Goal: Task Accomplishment & Management: Use online tool/utility

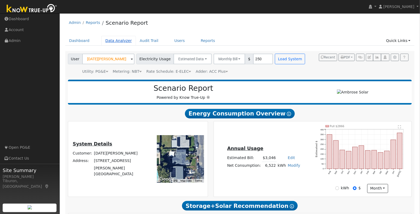
click at [119, 41] on link "Data Analyzer" at bounding box center [118, 41] width 35 height 10
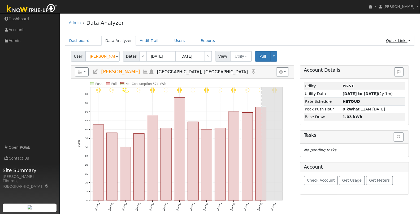
click at [402, 41] on link "Quick Links" at bounding box center [398, 41] width 32 height 10
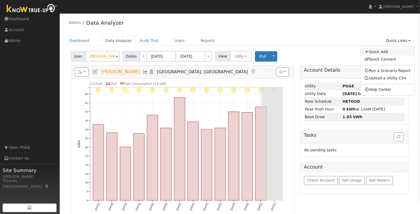
click at [385, 50] on link "Quick Add" at bounding box center [388, 51] width 54 height 7
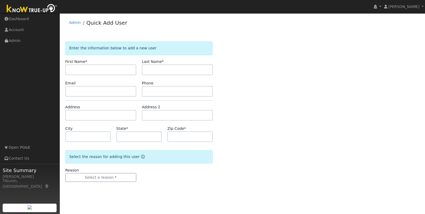
click at [83, 69] on input "text" at bounding box center [100, 70] width 71 height 11
type input "[PERSON_NAME]"
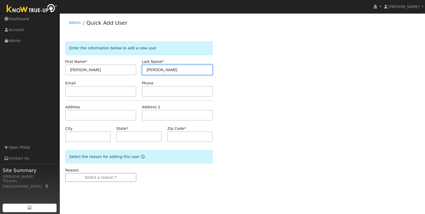
type input "[PERSON_NAME]"
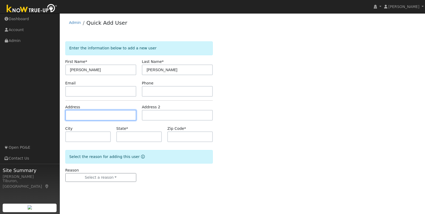
click at [81, 114] on input "text" at bounding box center [100, 115] width 71 height 11
click at [89, 116] on input "text" at bounding box center [100, 115] width 71 height 11
paste input "[STREET_ADDRESS]"
type input "13201 Dog Bar Road"
type input "Grass Valley"
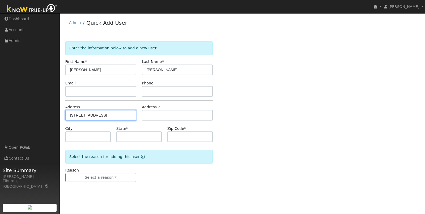
type input "CA"
type input "95949"
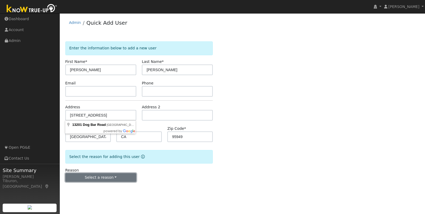
click at [110, 178] on button "Select a reason" at bounding box center [100, 177] width 71 height 9
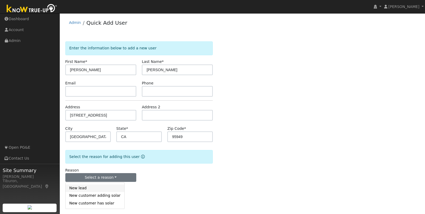
click at [83, 188] on link "New lead" at bounding box center [95, 188] width 59 height 7
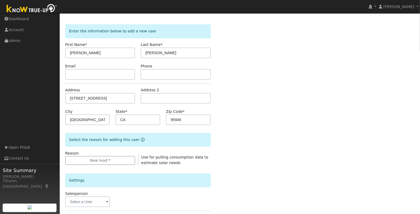
scroll to position [52, 0]
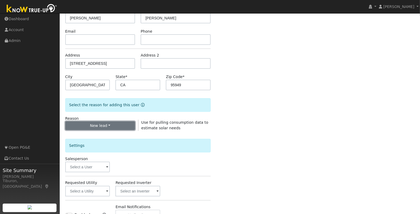
click at [100, 123] on button "New lead" at bounding box center [100, 125] width 70 height 9
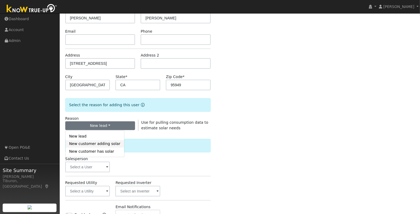
click at [103, 143] on link "New customer adding solar" at bounding box center [95, 143] width 59 height 7
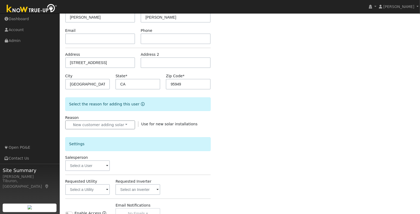
scroll to position [53, 0]
drag, startPoint x: 86, startPoint y: 166, endPoint x: 96, endPoint y: 161, distance: 11.2
click at [86, 166] on input "text" at bounding box center [87, 165] width 45 height 11
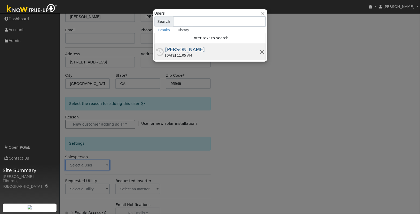
click at [184, 50] on div "[PERSON_NAME]" at bounding box center [212, 49] width 95 height 7
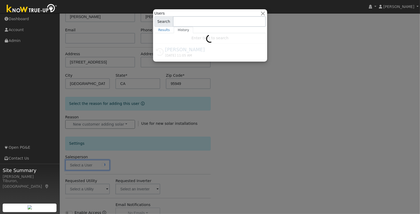
type input "[PERSON_NAME]"
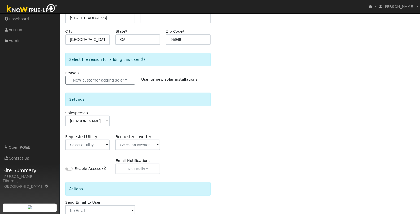
scroll to position [127, 0]
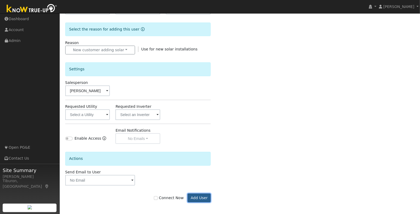
click at [197, 197] on button "Add User" at bounding box center [199, 198] width 23 height 9
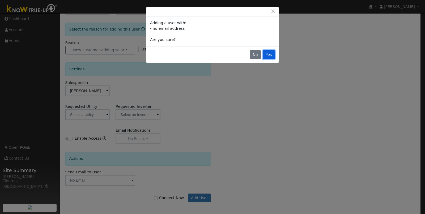
click at [269, 53] on button "Yes" at bounding box center [269, 54] width 12 height 9
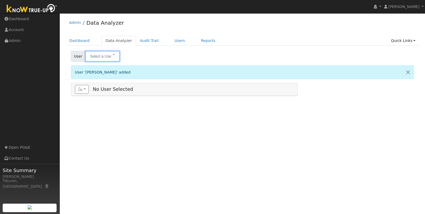
type input "Dan Raiche"
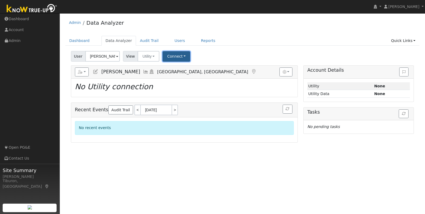
click at [172, 54] on button "Connect" at bounding box center [177, 56] width 28 height 10
click at [179, 79] on link "Quick Connect" at bounding box center [183, 78] width 41 height 7
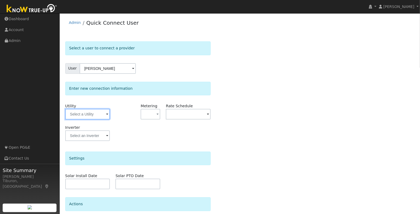
click at [89, 115] on input "text" at bounding box center [87, 114] width 45 height 11
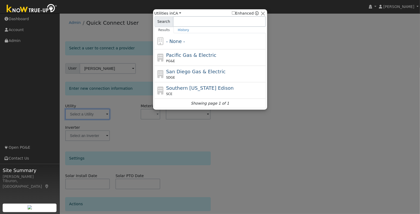
click at [188, 52] on span "Pacific Gas & Electric" at bounding box center [191, 55] width 50 height 6
type input "PG&E"
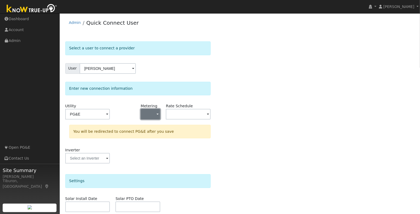
click at [155, 115] on button "button" at bounding box center [151, 114] width 20 height 11
drag, startPoint x: 160, startPoint y: 131, endPoint x: 174, endPoint y: 119, distance: 18.1
click at [160, 131] on link "NEM" at bounding box center [159, 132] width 37 height 7
click at [110, 113] on input "text" at bounding box center [87, 114] width 45 height 11
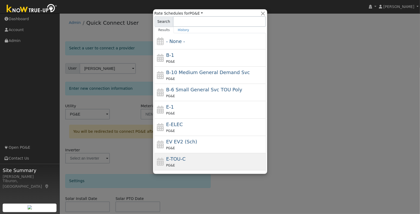
click at [191, 160] on div "E-TOU-C PG&E" at bounding box center [215, 161] width 99 height 13
type input "E-TOU-C"
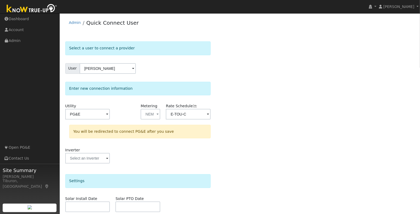
scroll to position [64, 0]
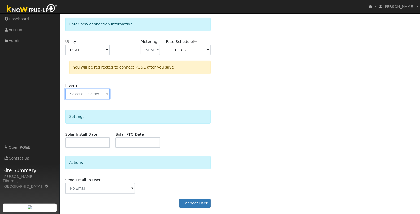
click at [104, 55] on input "text" at bounding box center [87, 50] width 45 height 11
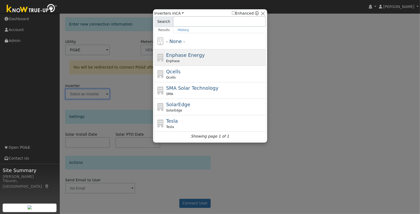
click at [212, 56] on div "Enphase Energy Enphase" at bounding box center [215, 58] width 99 height 12
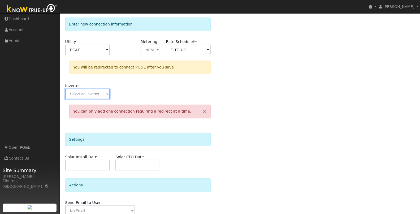
click at [103, 55] on input "text" at bounding box center [87, 50] width 45 height 11
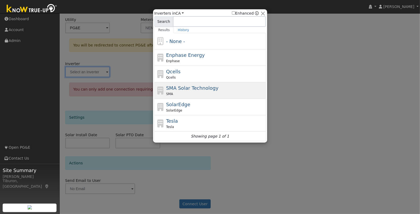
scroll to position [87, 0]
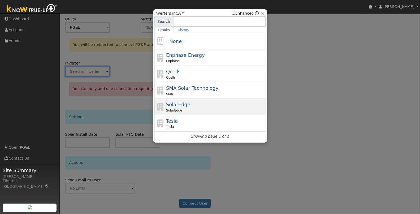
click at [187, 104] on div "SolarEdge SolarEdge" at bounding box center [215, 107] width 99 height 12
type input "SolarEdge"
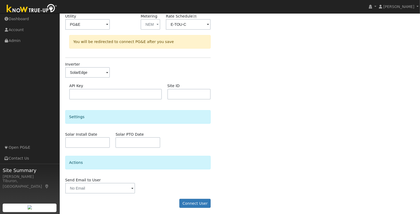
scroll to position [90, 0]
click at [201, 202] on button "Connect User" at bounding box center [195, 203] width 31 height 9
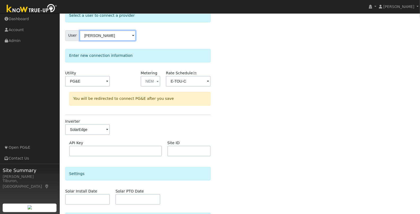
scroll to position [63, 0]
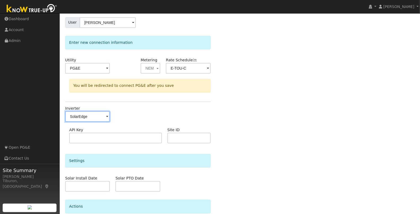
click at [102, 74] on input "SolarEdge" at bounding box center [87, 68] width 45 height 11
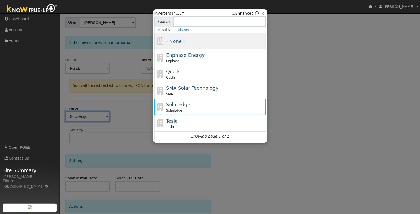
click at [185, 41] on div "- None -" at bounding box center [215, 41] width 99 height 7
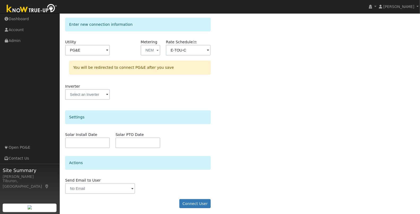
scroll to position [82, 0]
click at [193, 203] on button "Connect User" at bounding box center [195, 203] width 31 height 9
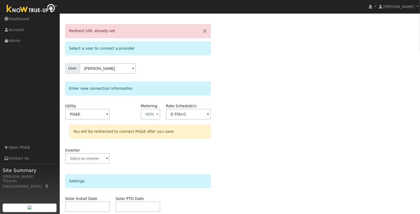
scroll to position [0, 0]
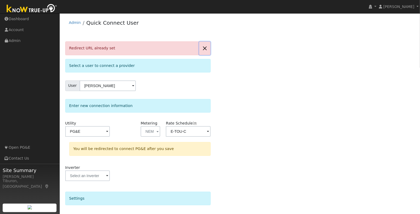
click at [205, 46] on button "button" at bounding box center [204, 48] width 11 height 13
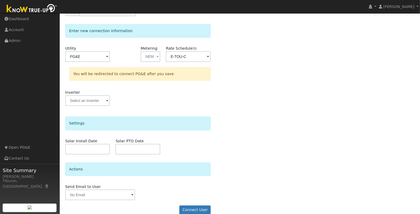
scroll to position [64, 0]
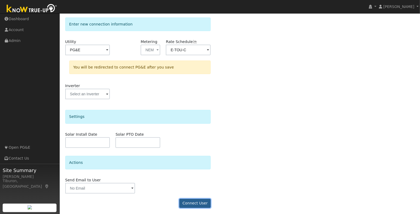
click at [195, 202] on button "Connect User" at bounding box center [195, 203] width 31 height 9
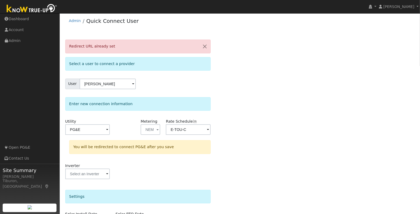
scroll to position [0, 0]
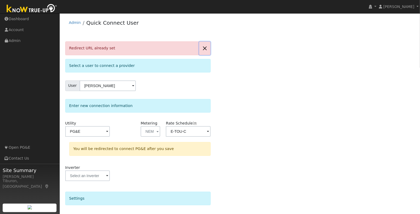
click at [208, 48] on button "button" at bounding box center [204, 48] width 11 height 13
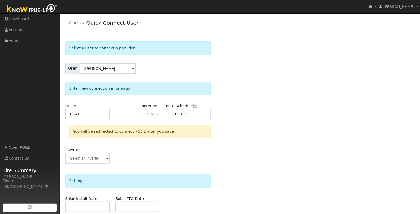
click at [74, 23] on link "Admin" at bounding box center [75, 22] width 12 height 4
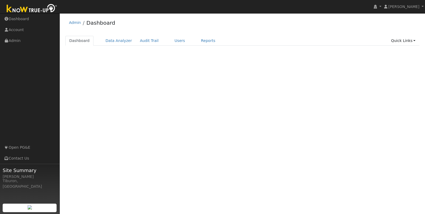
click at [35, 8] on img at bounding box center [32, 9] width 56 height 12
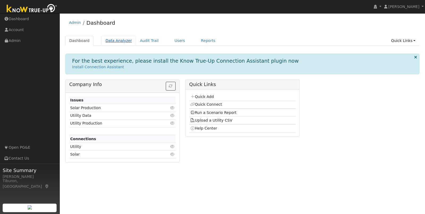
click at [106, 42] on link "Data Analyzer" at bounding box center [118, 41] width 35 height 10
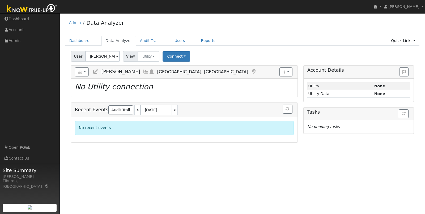
click at [103, 54] on input "[PERSON_NAME]" at bounding box center [102, 56] width 35 height 11
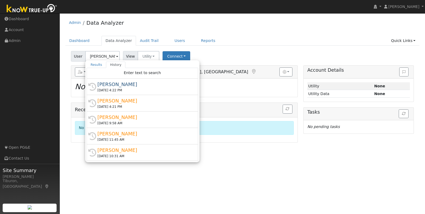
drag, startPoint x: 228, startPoint y: 43, endPoint x: 224, endPoint y: 45, distance: 4.2
click at [228, 43] on ul "Dashboard Data Analyzer Audit Trail Users Reports Quick Links Quick Add Quick C…" at bounding box center [242, 41] width 354 height 10
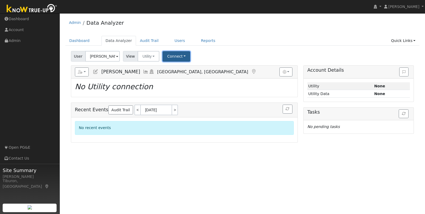
click at [177, 54] on button "Connect" at bounding box center [177, 56] width 28 height 10
click at [184, 78] on link "Quick Connect" at bounding box center [183, 78] width 41 height 7
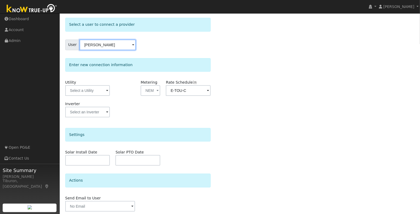
scroll to position [42, 0]
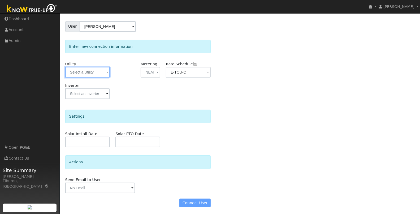
click at [85, 73] on input "text" at bounding box center [87, 72] width 45 height 11
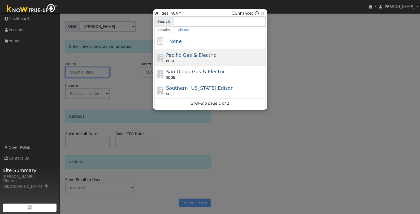
click at [182, 52] on span "Pacific Gas & Electric" at bounding box center [191, 55] width 50 height 6
type input "PG&E"
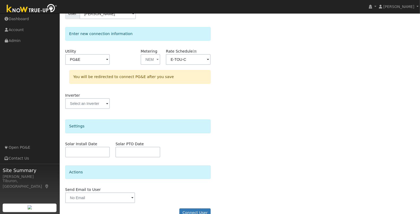
scroll to position [64, 0]
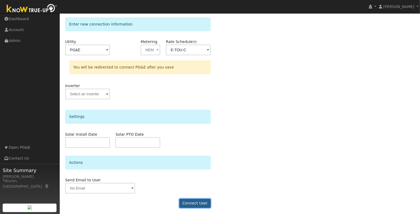
click at [198, 206] on button "Connect User" at bounding box center [195, 203] width 31 height 9
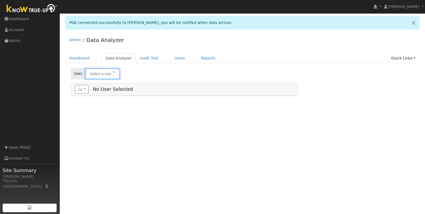
type input "[PERSON_NAME]"
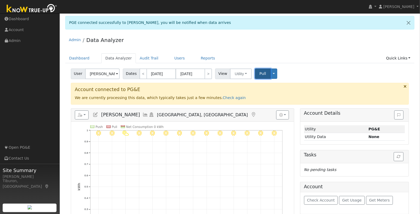
click at [261, 73] on span "Pull" at bounding box center [263, 73] width 7 height 4
click at [348, 198] on span "Get Usage" at bounding box center [352, 200] width 19 height 4
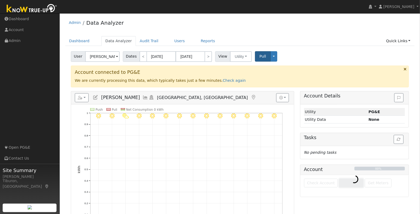
scroll to position [46, 0]
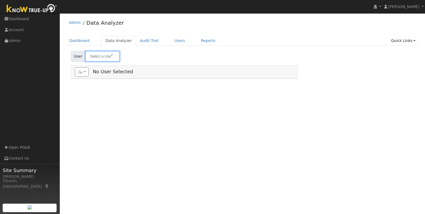
type input "[PERSON_NAME]"
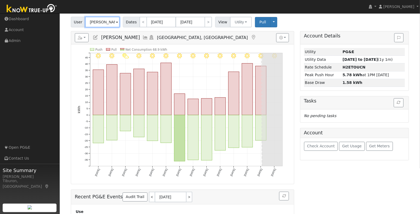
scroll to position [19, 0]
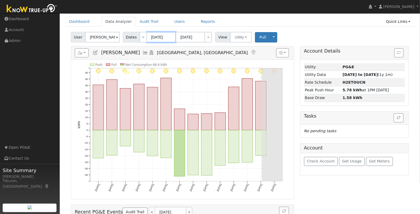
click at [162, 37] on input "07/28/2025" at bounding box center [161, 37] width 29 height 11
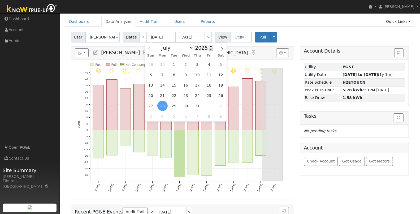
click at [210, 48] on span at bounding box center [211, 49] width 4 height 3
type input "2024"
click at [173, 48] on select "January February March April May June July August September October November De…" at bounding box center [176, 48] width 35 height 6
click at [198, 105] on span "1" at bounding box center [197, 106] width 10 height 10
type input "08/01/2024"
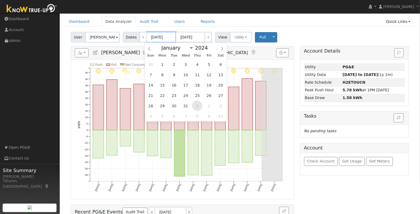
type input "08/31/2024"
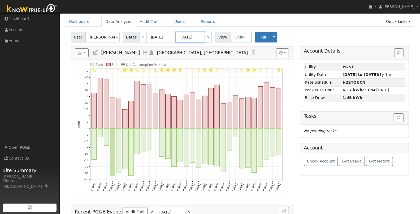
click at [196, 37] on input "[DATE]" at bounding box center [190, 37] width 29 height 11
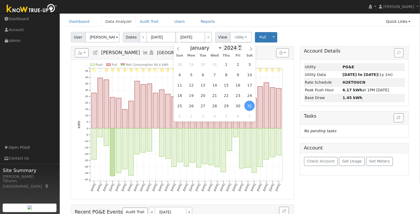
click at [239, 45] on span at bounding box center [240, 46] width 4 height 3
type input "2025"
click at [228, 63] on span "31" at bounding box center [226, 64] width 10 height 10
type input "07/31/2025"
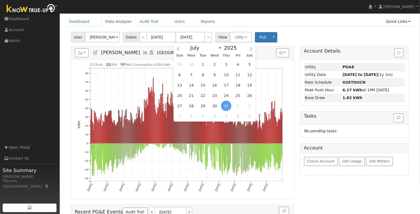
click at [153, 153] on icon "Push Pull Net Consumption 6,054 kWh Thu 8/01 Sun 9/01 Tue 10/01 Fri 11/01 Sun 1…" at bounding box center [183, 131] width 211 height 136
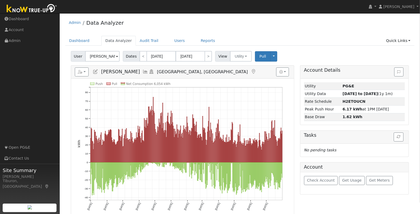
scroll to position [0, 0]
click at [408, 41] on link "Quick Links" at bounding box center [398, 41] width 32 height 10
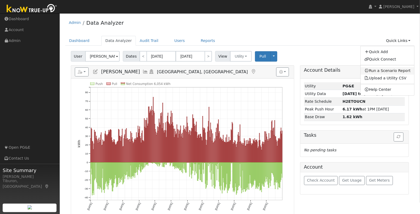
click at [394, 69] on link "Run a Scenario Report" at bounding box center [388, 70] width 54 height 7
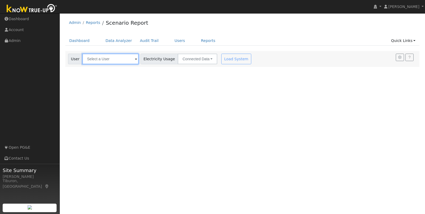
click at [97, 61] on input "text" at bounding box center [110, 59] width 56 height 11
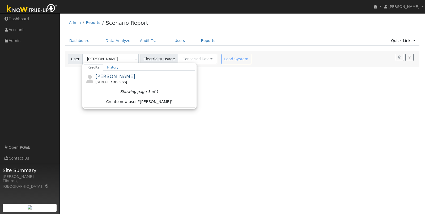
drag, startPoint x: 106, startPoint y: 78, endPoint x: 109, endPoint y: 76, distance: 4.2
click at [106, 78] on span "[PERSON_NAME]" at bounding box center [115, 77] width 40 height 6
type input "[PERSON_NAME]"
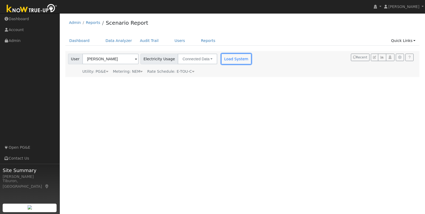
click at [221, 59] on button "Load System" at bounding box center [236, 59] width 30 height 11
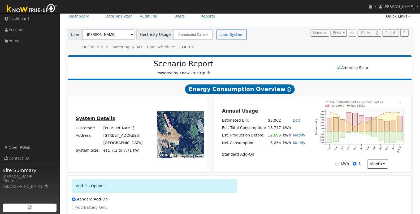
scroll to position [50, 0]
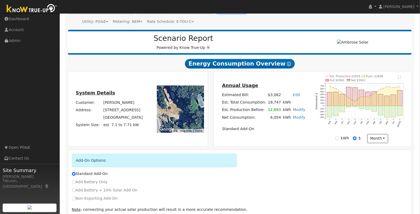
click at [280, 139] on div "Annual Usage Estimated Bill: $3,062 Edit Estimated Bill $ Annual Est. Total Con…" at bounding box center [313, 109] width 196 height 68
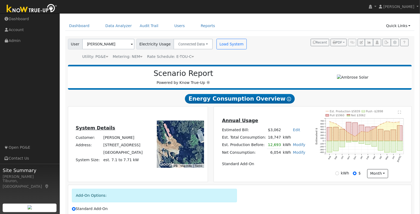
scroll to position [0, 0]
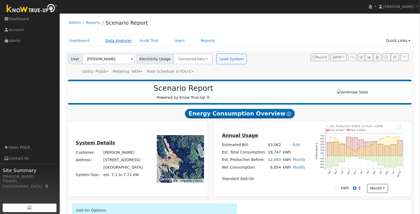
click at [112, 41] on link "Data Analyzer" at bounding box center [118, 41] width 35 height 10
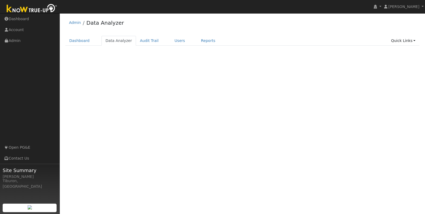
select select "6"
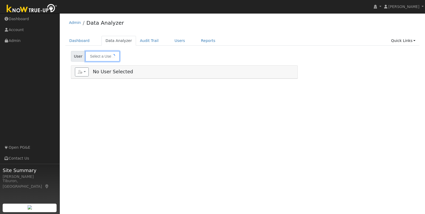
type input "[PERSON_NAME]"
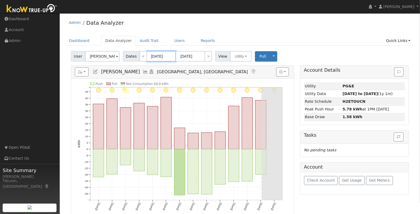
drag, startPoint x: 160, startPoint y: 57, endPoint x: 169, endPoint y: 58, distance: 8.8
click at [160, 57] on input "[DATE]" at bounding box center [161, 56] width 29 height 11
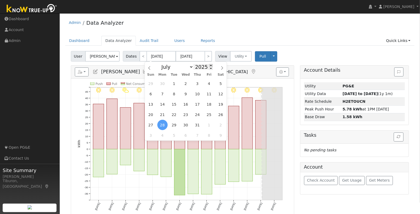
click at [209, 65] on span at bounding box center [211, 65] width 4 height 3
click at [211, 68] on span at bounding box center [211, 68] width 4 height 3
type input "2024"
click at [198, 124] on span "1" at bounding box center [197, 125] width 10 height 10
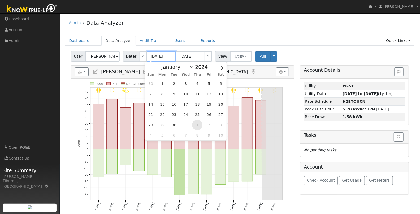
type input "08/01/2024"
type input "08/31/2024"
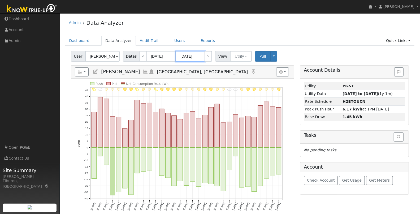
click at [193, 55] on input "08/31/2024" at bounding box center [190, 56] width 29 height 11
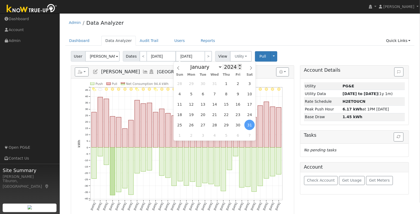
click at [239, 65] on span at bounding box center [240, 65] width 4 height 3
type input "2025"
click at [229, 83] on span "31" at bounding box center [226, 83] width 10 height 10
type input "07/31/2025"
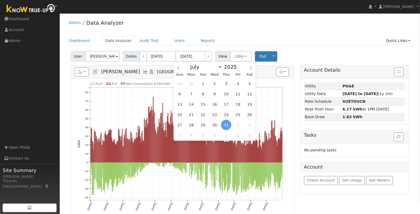
click at [281, 37] on ul "Dashboard Data Analyzer Audit Trail Users Reports Quick Links Quick Add Quick C…" at bounding box center [240, 41] width 350 height 10
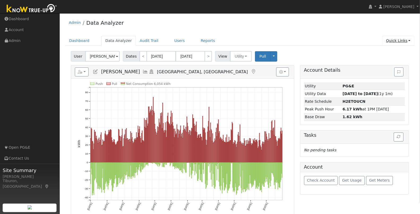
click at [407, 40] on link "Quick Links" at bounding box center [398, 41] width 32 height 10
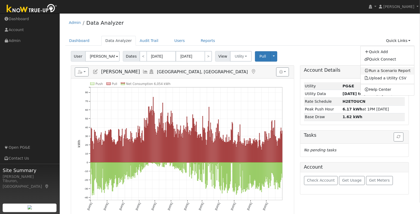
click at [398, 70] on link "Run a Scenario Report" at bounding box center [388, 70] width 54 height 7
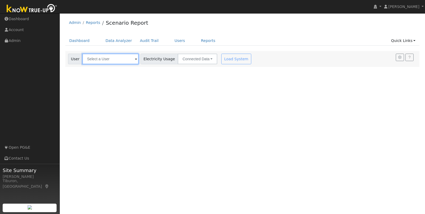
click at [106, 56] on input "text" at bounding box center [110, 59] width 56 height 11
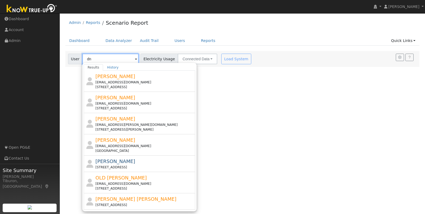
type input "d"
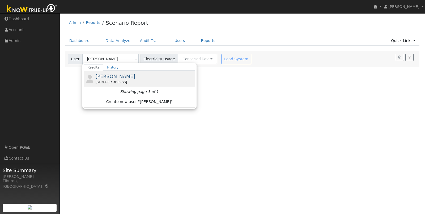
click at [115, 76] on span "[PERSON_NAME]" at bounding box center [115, 77] width 40 height 6
type input "[PERSON_NAME]"
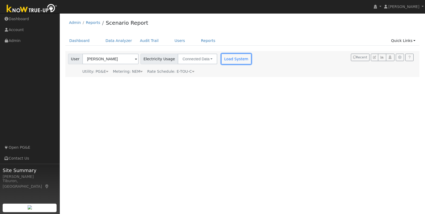
click at [225, 58] on button "Load System" at bounding box center [236, 59] width 30 height 11
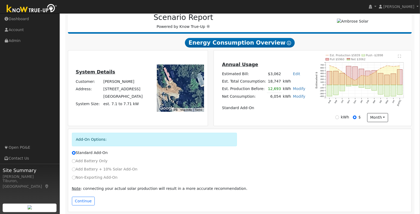
scroll to position [72, 0]
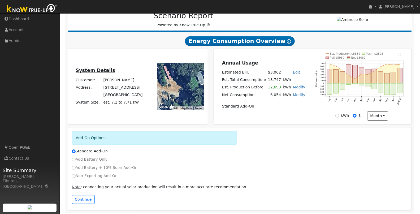
click at [76, 175] on label "Non-Exporting Add-On" at bounding box center [95, 176] width 46 height 6
click at [76, 175] on input "Non-Exporting Add-On" at bounding box center [74, 176] width 4 height 4
radio input "true"
radio input "false"
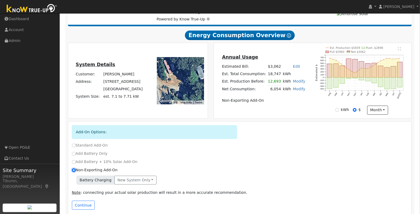
scroll to position [84, 0]
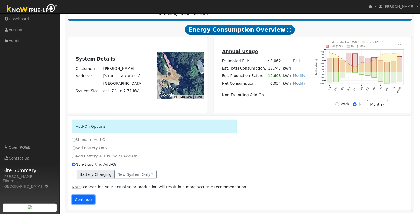
click at [87, 198] on button "Continue" at bounding box center [83, 199] width 23 height 9
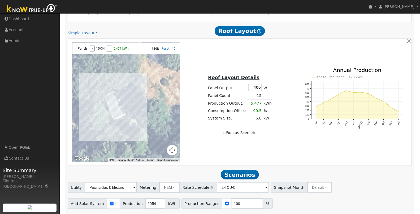
scroll to position [369, 0]
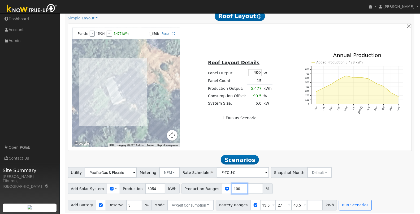
click at [232, 187] on input "100" at bounding box center [240, 188] width 16 height 11
click at [247, 186] on input "number" at bounding box center [255, 188] width 16 height 11
type input "120"
click at [263, 186] on input "number" at bounding box center [271, 188] width 16 height 11
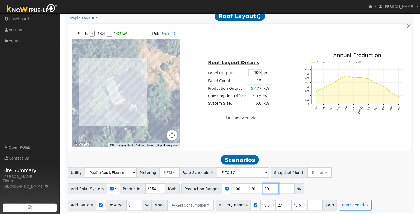
type input "80"
type input "100"
type input "120"
click at [279, 187] on input "number" at bounding box center [287, 188] width 16 height 11
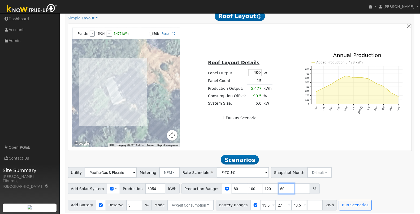
type input "60"
type input "80"
type input "100"
type input "120"
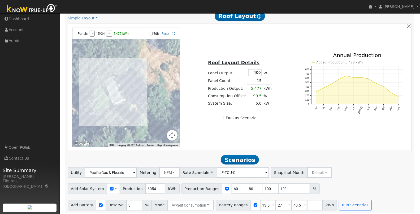
click at [354, 171] on div "Utility Pacific Gas & Electric Metering NEM NEM NBT Rate Schedule E-TOU-C - Non…" at bounding box center [240, 171] width 346 height 12
drag, startPoint x: 295, startPoint y: 203, endPoint x: 272, endPoint y: 206, distance: 22.5
click at [272, 206] on div "Battery Ranges 13.5 Overrides Reserve % Mode None None Self Consumption Peak Sa…" at bounding box center [276, 205] width 121 height 11
drag, startPoint x: 295, startPoint y: 203, endPoint x: 274, endPoint y: 202, distance: 21.0
click at [274, 202] on div "Battery Ranges 13.5 Overrides Reserve % Mode None None Self Consumption Peak Sa…" at bounding box center [276, 205] width 121 height 11
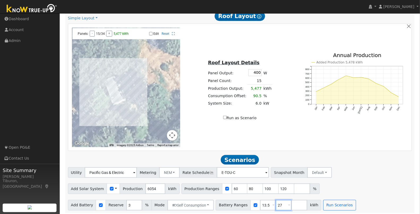
drag, startPoint x: 276, startPoint y: 202, endPoint x: 261, endPoint y: 204, distance: 15.5
click at [260, 204] on div "Battery Ranges 13.5 Overrides Reserve % Mode None None Self Consumption Peak Sa…" at bounding box center [269, 205] width 106 height 11
drag, startPoint x: 264, startPoint y: 203, endPoint x: 254, endPoint y: 203, distance: 10.1
click at [260, 203] on input "13.5" at bounding box center [268, 205] width 16 height 11
drag, startPoint x: 274, startPoint y: 202, endPoint x: 282, endPoint y: 201, distance: 8.8
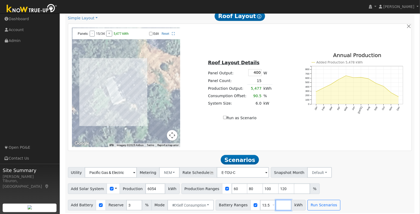
click at [276, 202] on input "number" at bounding box center [284, 205] width 16 height 11
type input "16"
click at [292, 204] on input "number" at bounding box center [300, 205] width 16 height 11
type input "24"
click at [307, 203] on input "number" at bounding box center [315, 205] width 16 height 11
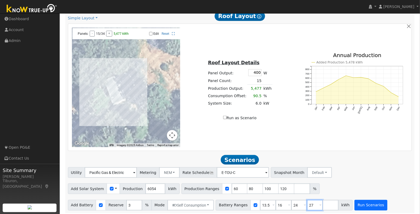
type input "27"
click at [364, 203] on button "Run Scenarios" at bounding box center [371, 205] width 33 height 11
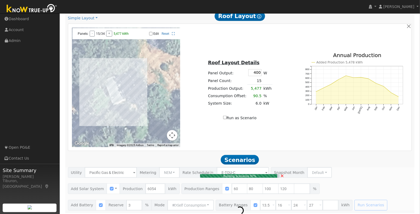
type input "4.0"
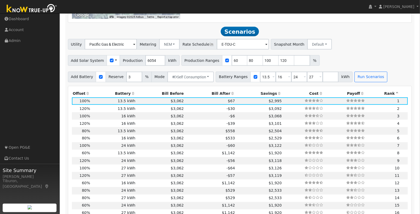
scroll to position [506, 0]
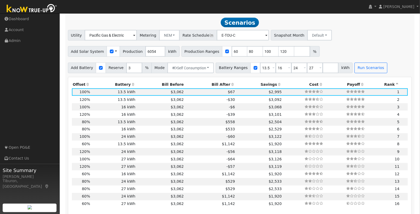
click at [215, 81] on th "Bill After" at bounding box center [210, 84] width 51 height 7
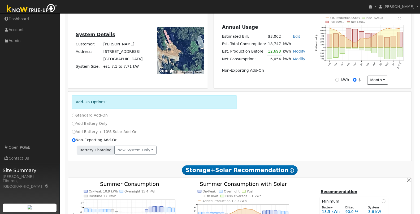
scroll to position [0, 0]
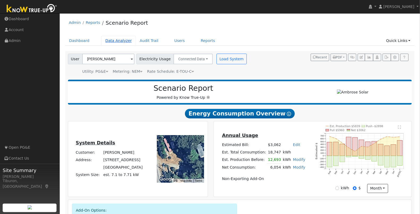
click at [110, 42] on link "Data Analyzer" at bounding box center [118, 41] width 35 height 10
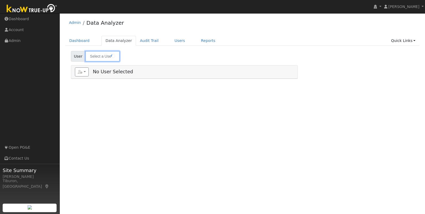
type input "[PERSON_NAME]"
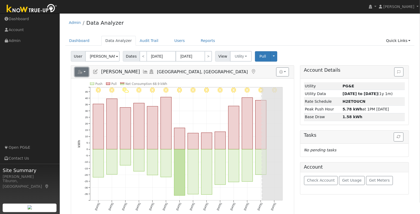
click at [78, 68] on button "button" at bounding box center [82, 71] width 14 height 9
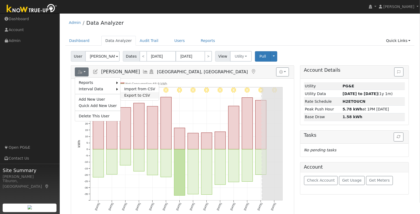
click at [131, 93] on link "Export to CSV" at bounding box center [140, 95] width 39 height 6
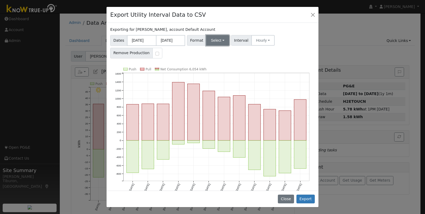
click at [210, 39] on button "Select" at bounding box center [217, 40] width 23 height 11
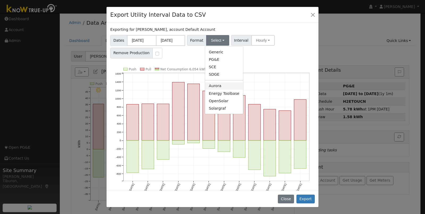
click at [215, 82] on link "Aurora" at bounding box center [224, 85] width 38 height 7
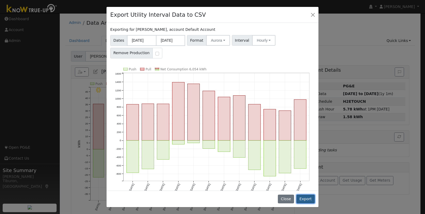
click at [310, 199] on button "Export" at bounding box center [305, 199] width 18 height 9
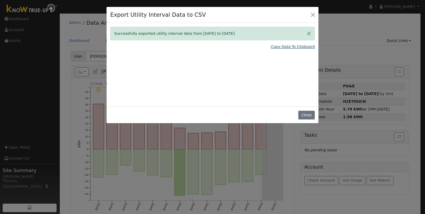
click at [296, 48] on link "Copy Data To Clipboard" at bounding box center [293, 47] width 44 height 6
click at [305, 111] on button "Close" at bounding box center [306, 115] width 16 height 9
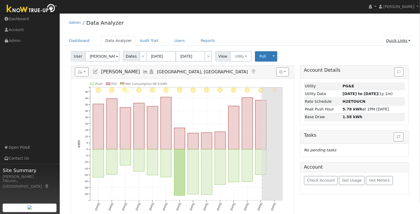
click at [398, 42] on link "Quick Links" at bounding box center [398, 41] width 32 height 10
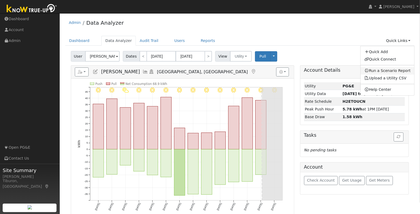
click at [399, 69] on link "Run a Scenario Report" at bounding box center [388, 70] width 54 height 7
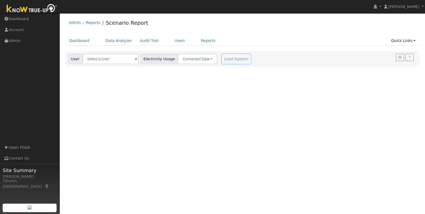
click at [233, 60] on div "Load System" at bounding box center [236, 59] width 33 height 11
click at [224, 58] on div "Load System" at bounding box center [236, 59] width 33 height 11
drag, startPoint x: 93, startPoint y: 58, endPoint x: 96, endPoint y: 54, distance: 4.2
click at [96, 54] on input "text" at bounding box center [110, 59] width 56 height 11
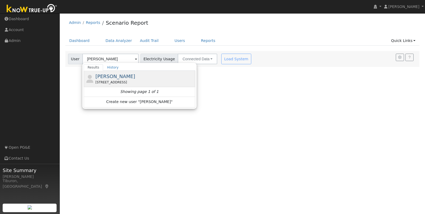
click at [111, 76] on span "[PERSON_NAME]" at bounding box center [115, 77] width 40 height 6
type input "[PERSON_NAME]"
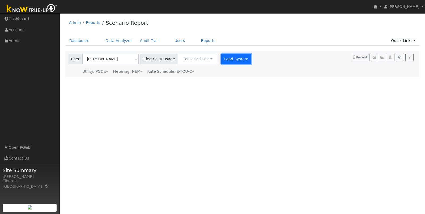
click at [225, 55] on button "Load System" at bounding box center [236, 59] width 30 height 11
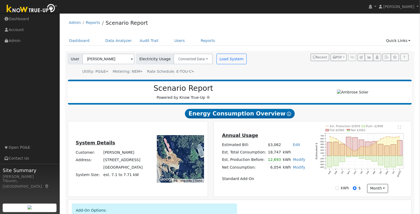
scroll to position [72, 0]
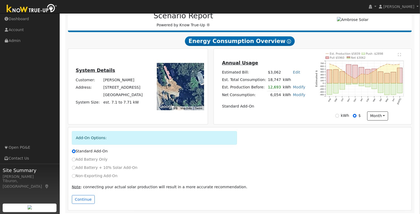
click at [75, 176] on label "Non-Exporting Add-On" at bounding box center [95, 176] width 46 height 6
click at [75, 176] on input "Non-Exporting Add-On" at bounding box center [74, 176] width 4 height 4
radio input "true"
radio input "false"
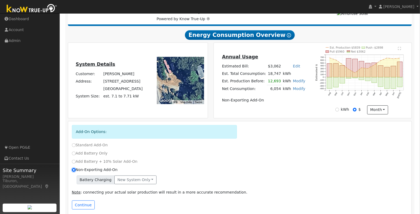
scroll to position [84, 0]
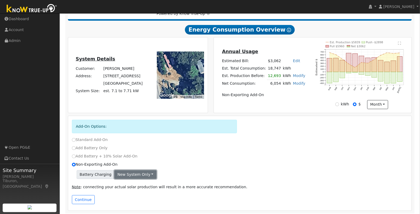
click at [133, 170] on button "New system only" at bounding box center [135, 174] width 42 height 9
click at [134, 192] on link "Both systems" at bounding box center [135, 192] width 40 height 7
click at [81, 198] on button "Continue" at bounding box center [83, 199] width 23 height 9
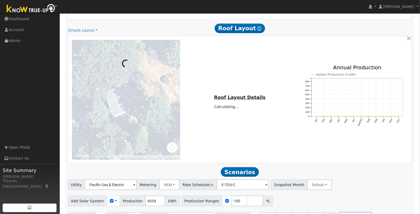
scroll to position [369, 0]
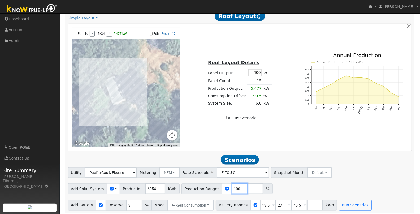
drag, startPoint x: 233, startPoint y: 187, endPoint x: 212, endPoint y: 187, distance: 20.4
click at [212, 188] on div "Production Ranges 100 %" at bounding box center [227, 188] width 91 height 11
type input "88"
drag, startPoint x: 296, startPoint y: 203, endPoint x: 280, endPoint y: 204, distance: 16.2
click at [280, 205] on div "Battery Ranges 13.5 Overrides Reserve % Mode None None Self Consumption Peak Sa…" at bounding box center [276, 205] width 121 height 11
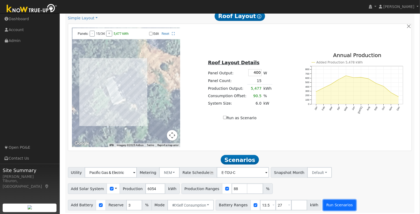
click at [336, 204] on button "Run Scenarios" at bounding box center [339, 205] width 33 height 11
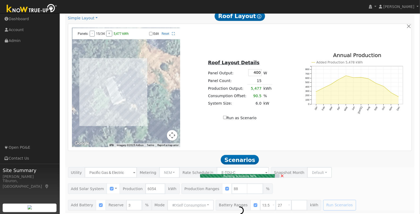
type input "3.6"
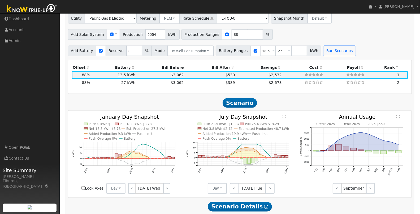
scroll to position [509, 0]
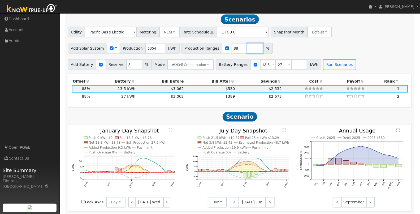
click at [247, 45] on input "number" at bounding box center [255, 48] width 16 height 11
type input "12"
type input "88"
click at [263, 48] on input "number" at bounding box center [271, 48] width 16 height 11
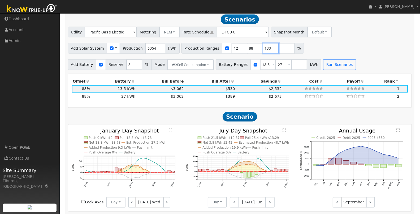
type input "133"
drag, startPoint x: 231, startPoint y: 46, endPoint x: 216, endPoint y: 45, distance: 14.1
click at [216, 45] on div "Production Ranges 12 88 133 %" at bounding box center [243, 48] width 123 height 11
type input "88"
type input "133"
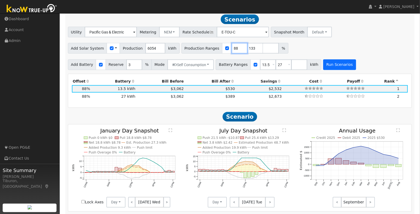
type input "88"
click at [330, 63] on button "Run Scenarios" at bounding box center [339, 64] width 33 height 11
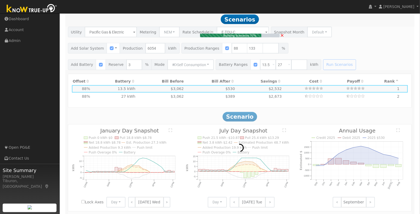
type input "5.4"
type input "$18,788"
type input "$10,496"
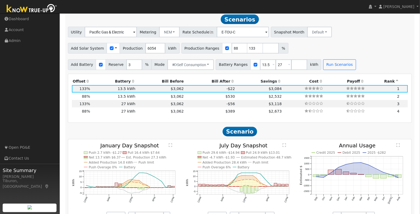
scroll to position [506, 0]
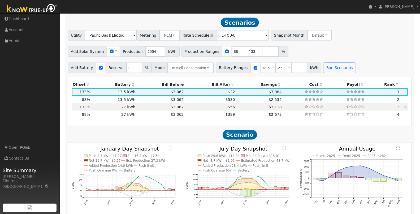
click at [123, 105] on td "27 kWh" at bounding box center [113, 106] width 45 height 7
type input "$32,400"
type input "$15,356"
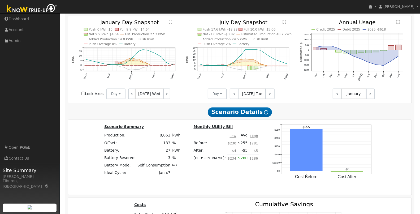
scroll to position [576, 0]
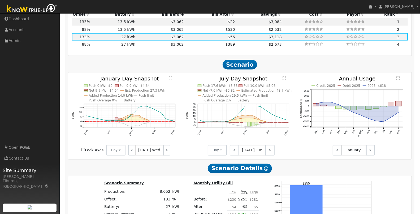
click at [172, 76] on text "" at bounding box center [170, 78] width 3 height 4
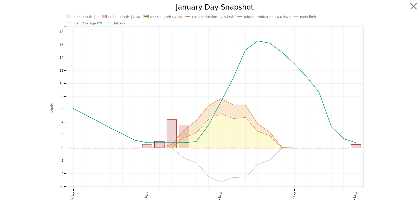
scroll to position [5, 0]
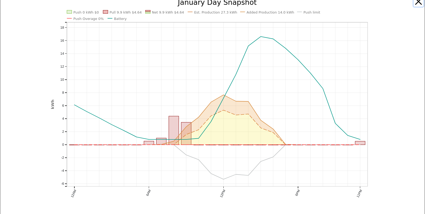
click at [413, 5] on button "button" at bounding box center [418, 2] width 10 height 10
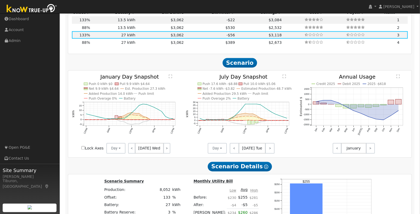
click at [286, 75] on text "" at bounding box center [284, 77] width 3 height 4
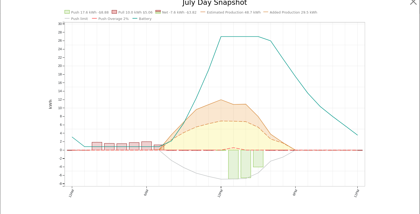
scroll to position [0, 0]
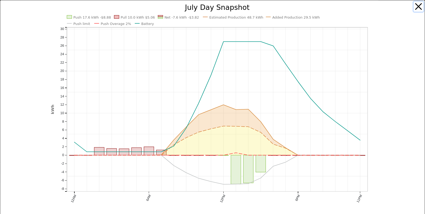
click at [416, 6] on button "button" at bounding box center [418, 7] width 10 height 10
